Goal: Task Accomplishment & Management: Complete application form

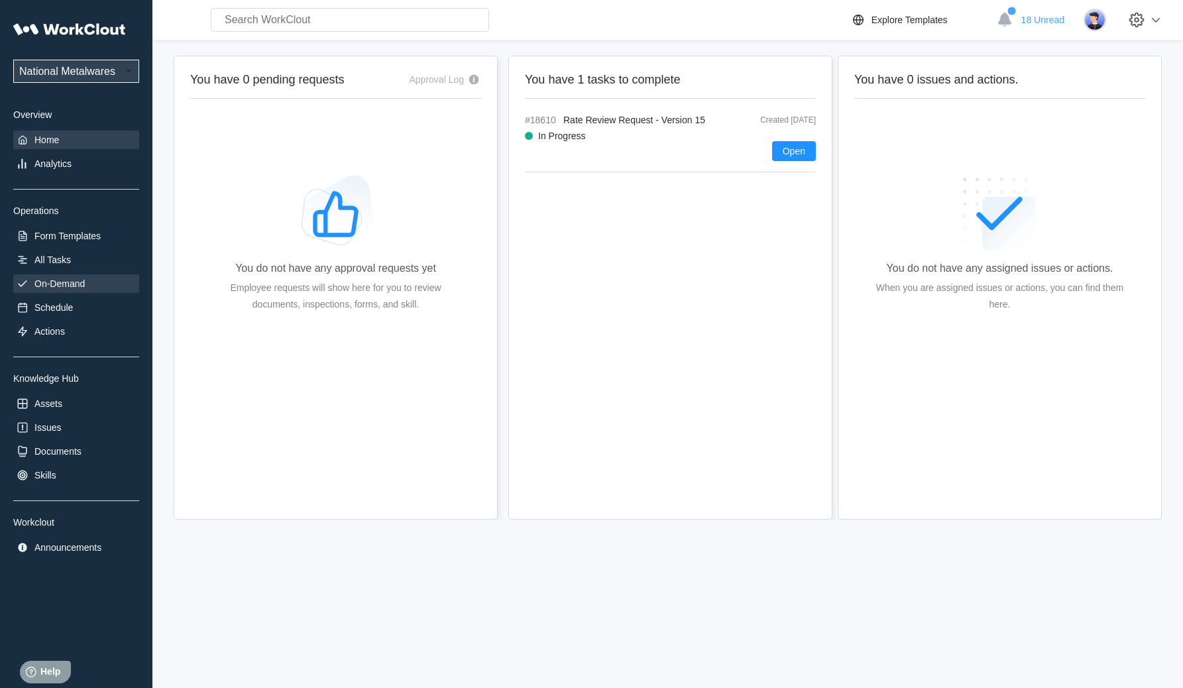
click at [64, 276] on div "On-Demand" at bounding box center [76, 283] width 126 height 19
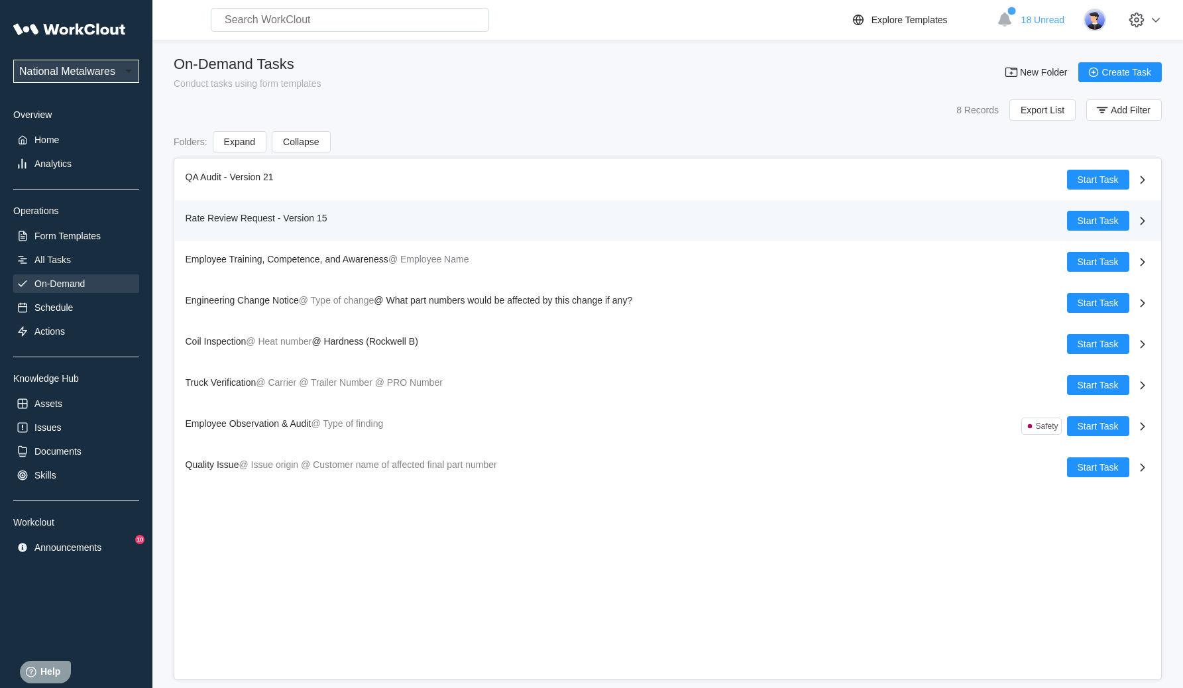
click at [429, 225] on div "Rate Review Request - Version 15" at bounding box center [626, 221] width 881 height 20
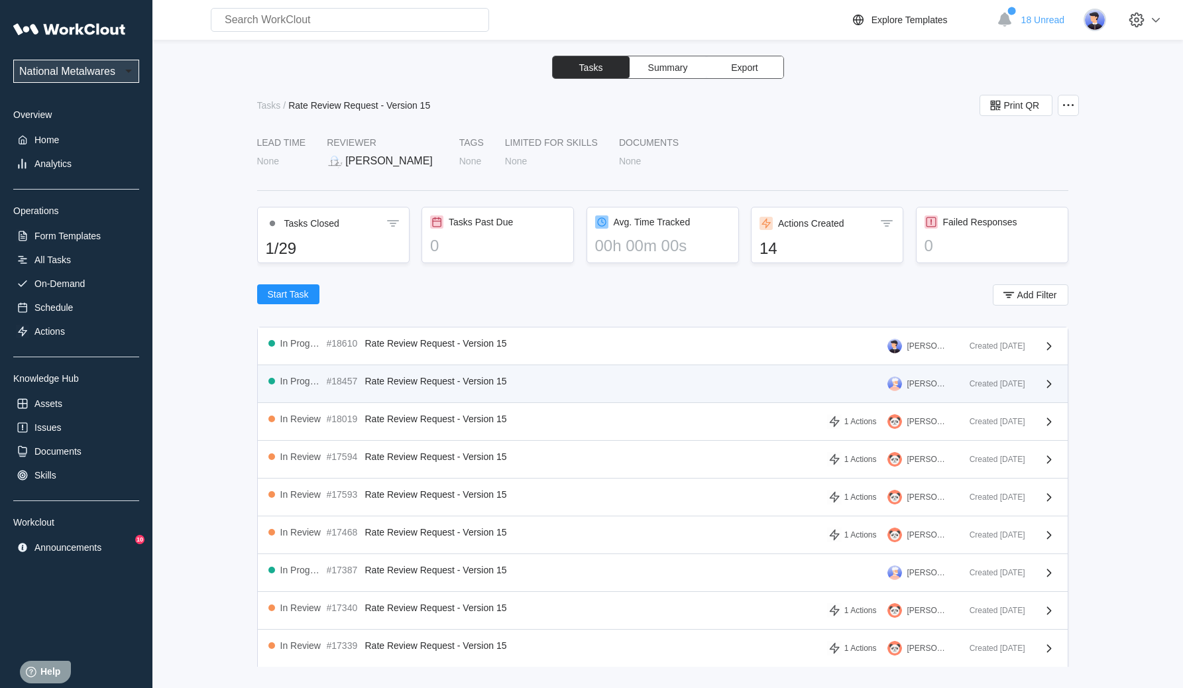
click at [514, 374] on div "In Progress #18457 Rate Review Request - Version 15 Jerry Burton Created 08/04/…" at bounding box center [663, 384] width 810 height 38
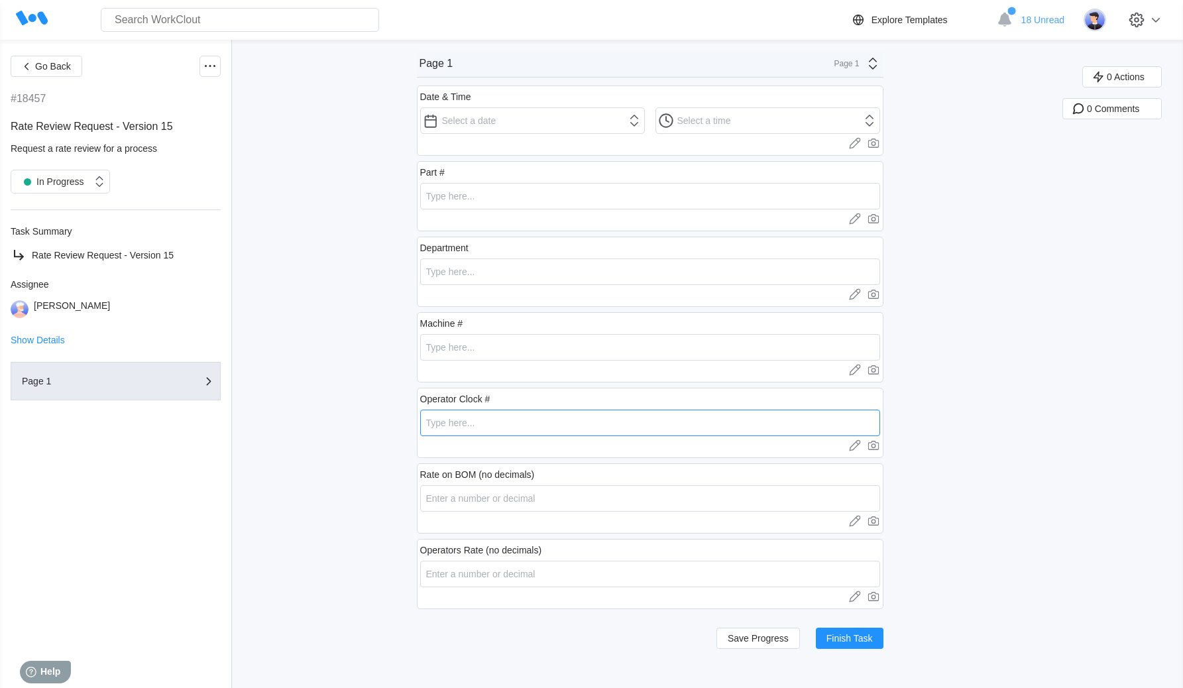
click at [544, 417] on input "text" at bounding box center [650, 423] width 460 height 27
type input "5"
click at [882, 645] on button "Finish Task" at bounding box center [850, 638] width 68 height 21
click at [849, 641] on span "Finish Task" at bounding box center [849, 637] width 46 height 9
click at [862, 641] on span "Finish Task" at bounding box center [849, 637] width 46 height 9
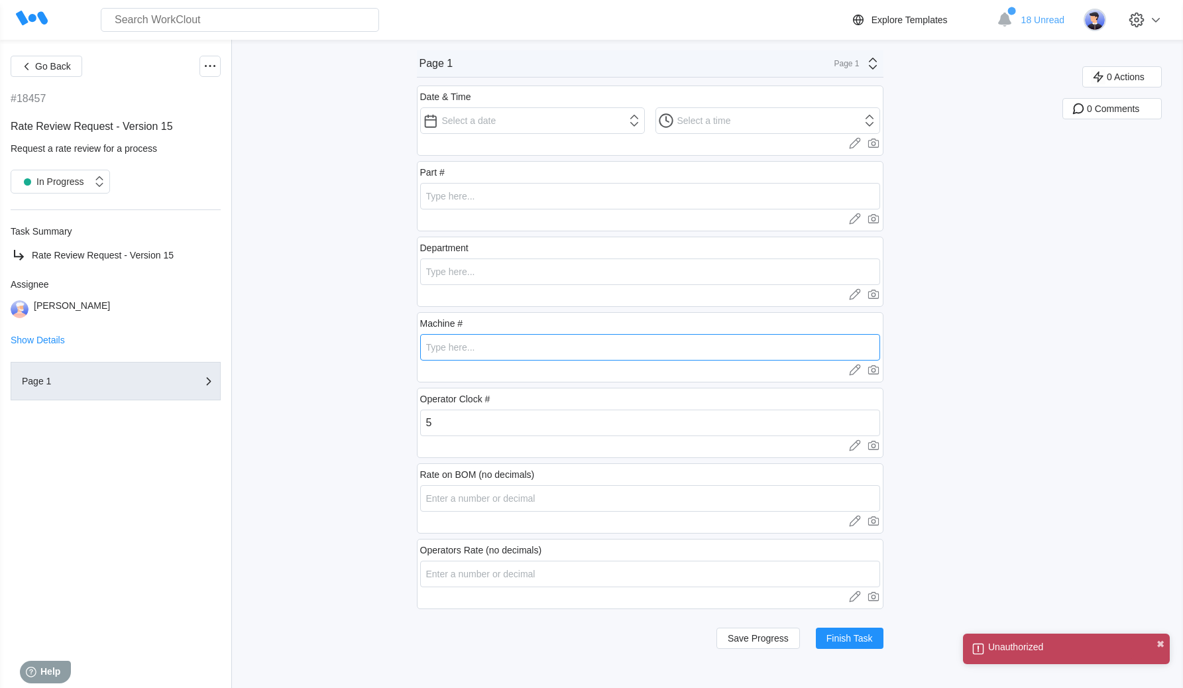
click at [613, 354] on input "text" at bounding box center [650, 347] width 460 height 27
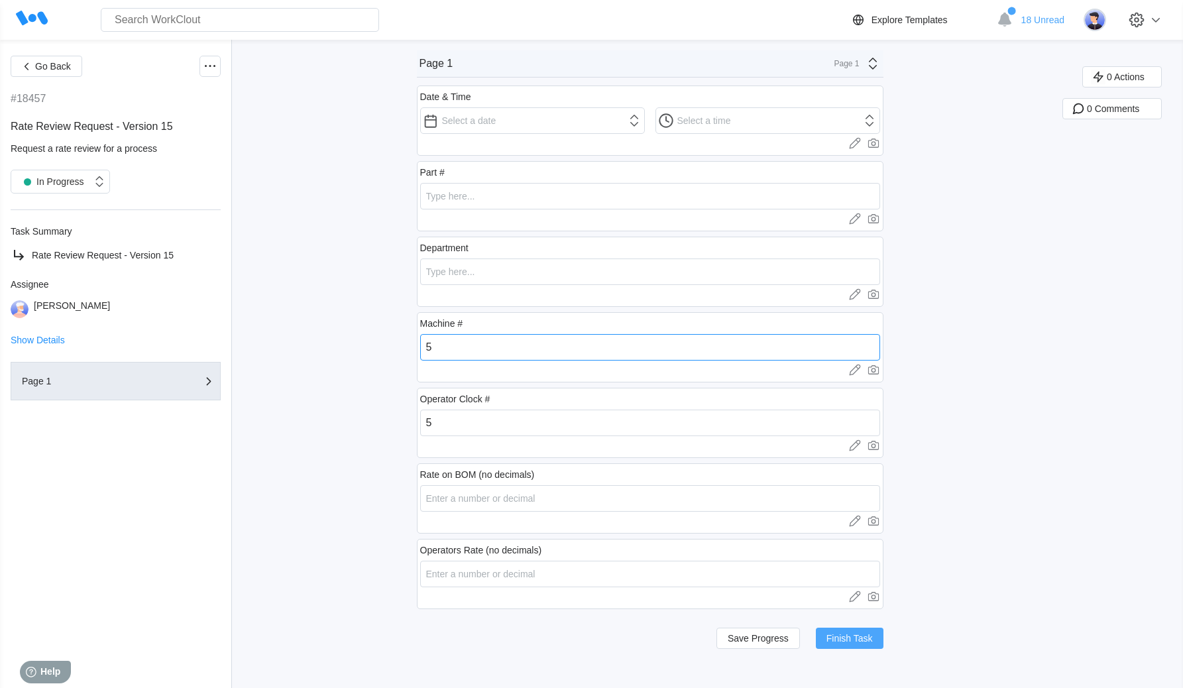
type input "5"
click at [856, 635] on span "Finish Task" at bounding box center [849, 637] width 46 height 9
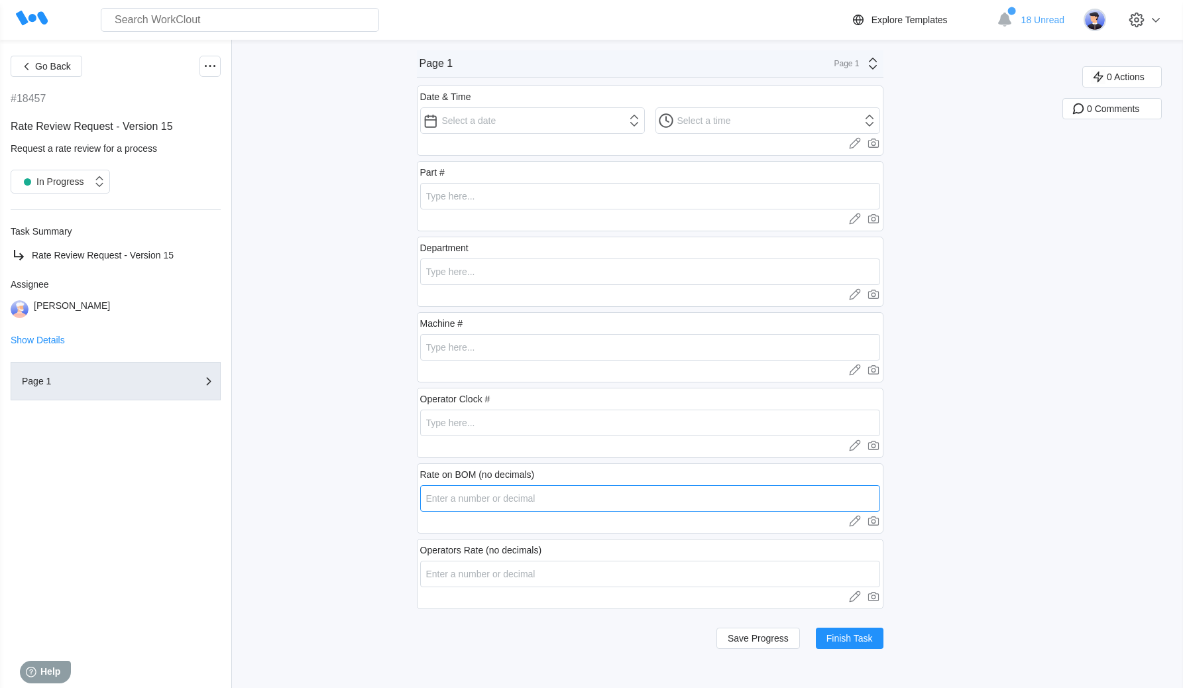
click at [566, 506] on input "number" at bounding box center [650, 498] width 460 height 27
type input "5"
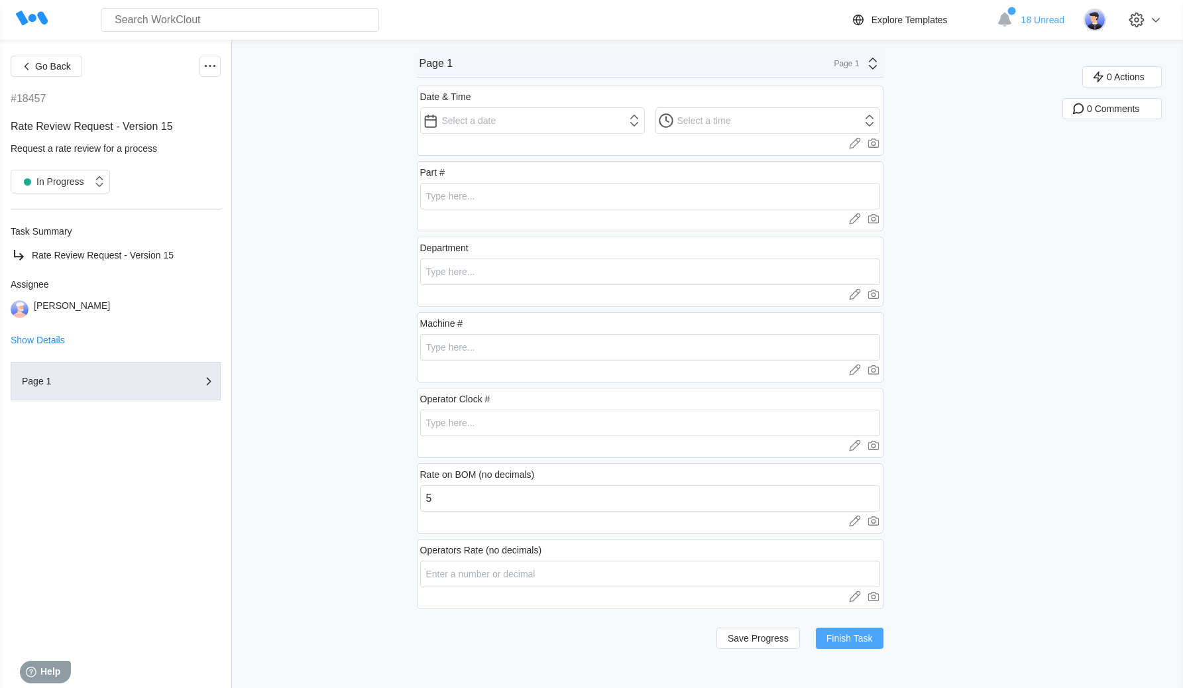
click at [860, 632] on button "Finish Task" at bounding box center [850, 638] width 68 height 21
click at [865, 636] on span "Finish Task" at bounding box center [849, 637] width 46 height 9
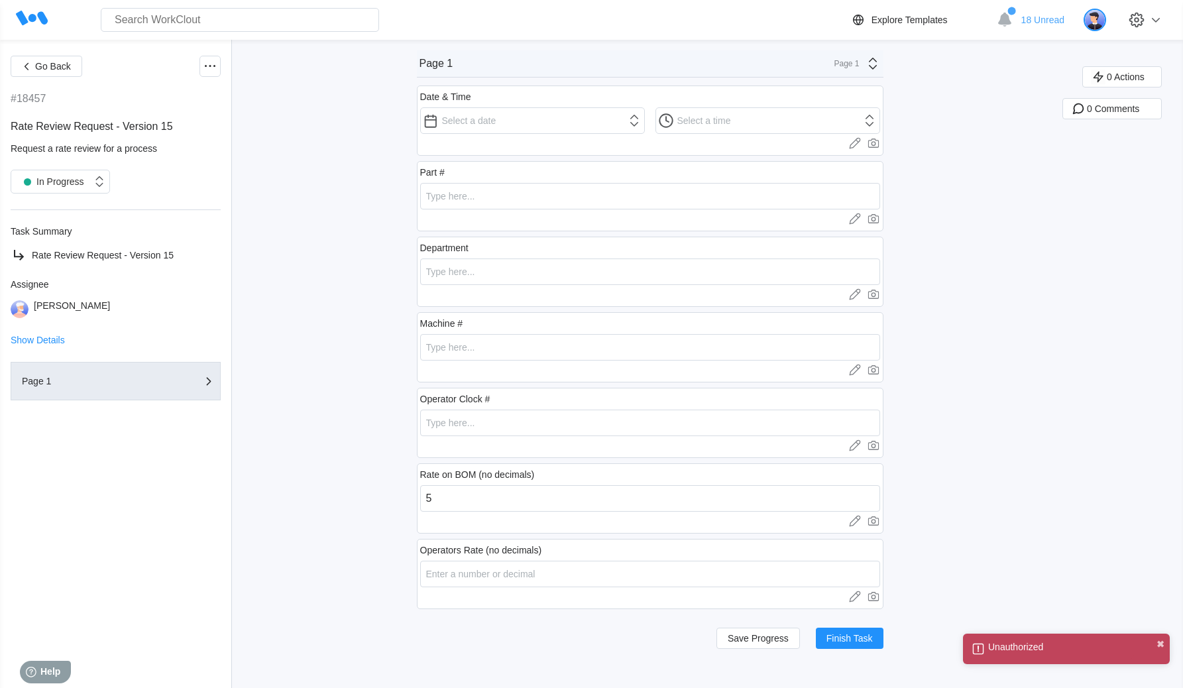
click at [1099, 19] on img at bounding box center [1094, 20] width 23 height 23
click at [1101, 25] on img at bounding box center [1094, 20] width 23 height 23
